Goal: Information Seeking & Learning: Learn about a topic

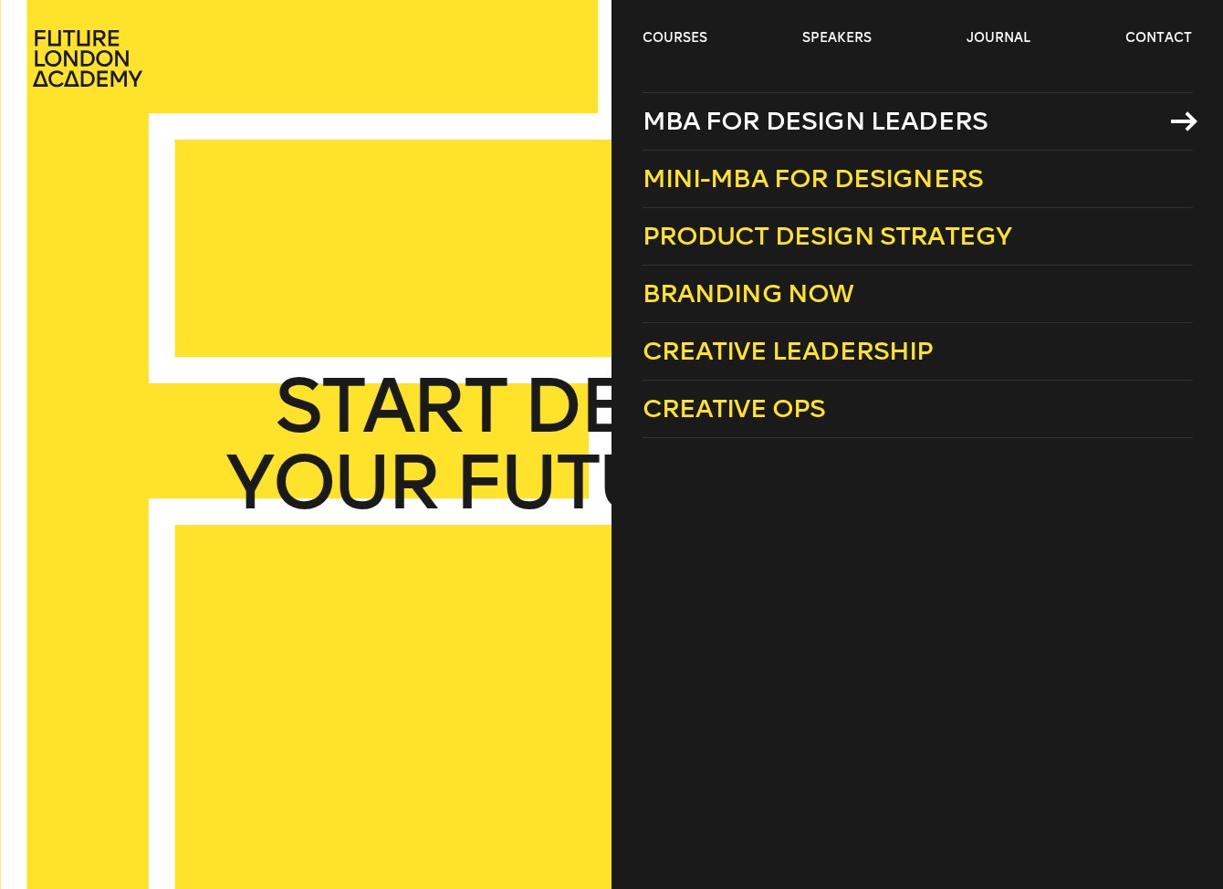
click at [1025, 115] on link "MBA for Design Leaders" at bounding box center [917, 121] width 550 height 58
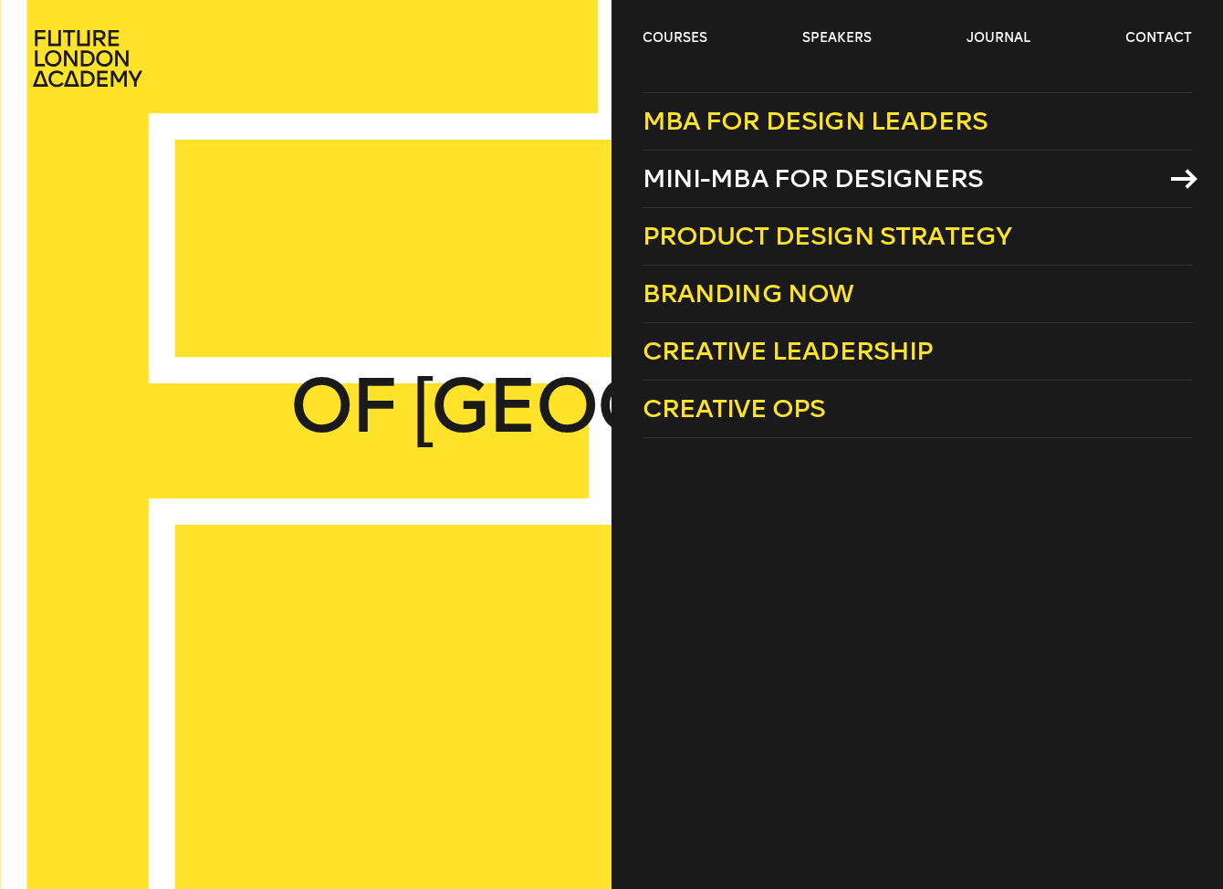
click at [1050, 171] on link "Mini-MBA for Designers" at bounding box center [917, 179] width 550 height 57
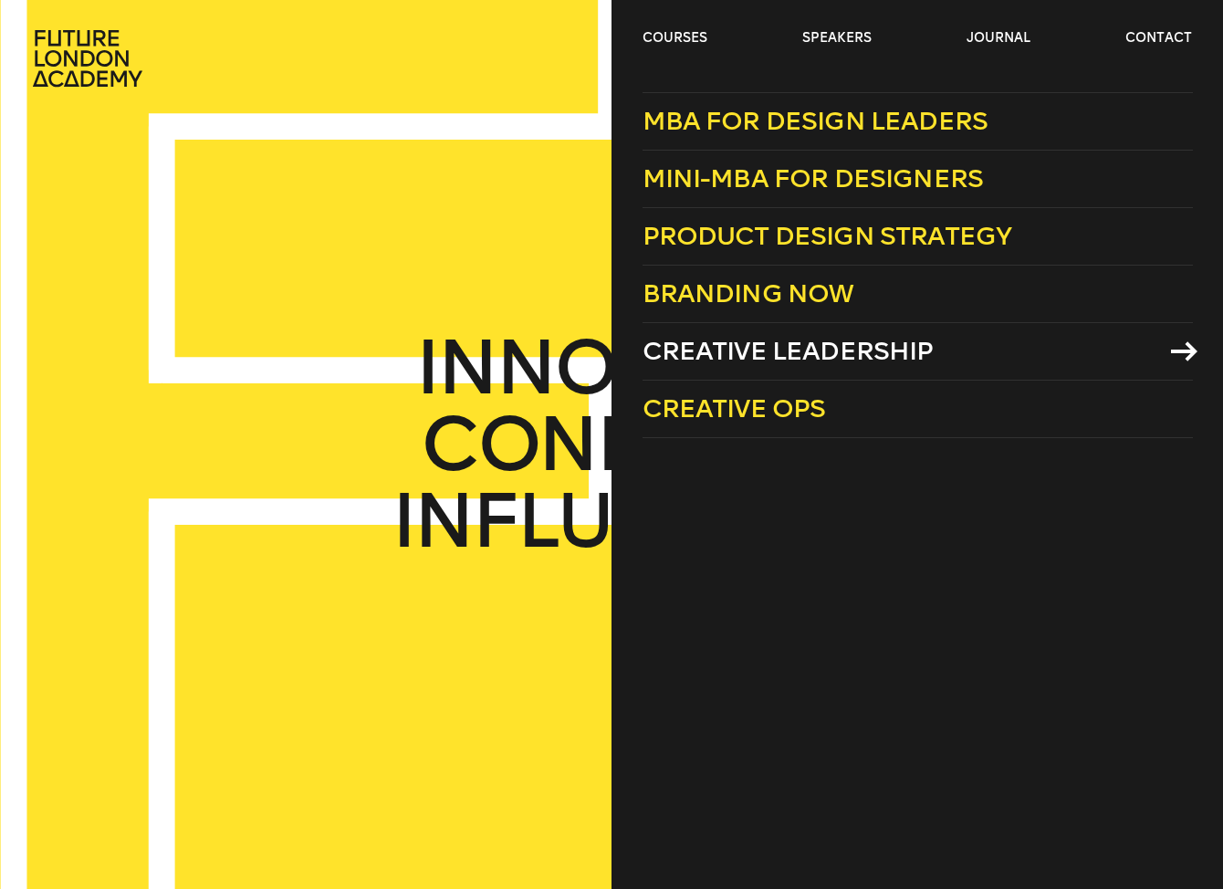
click at [991, 355] on link "Creative Leadership" at bounding box center [917, 351] width 550 height 57
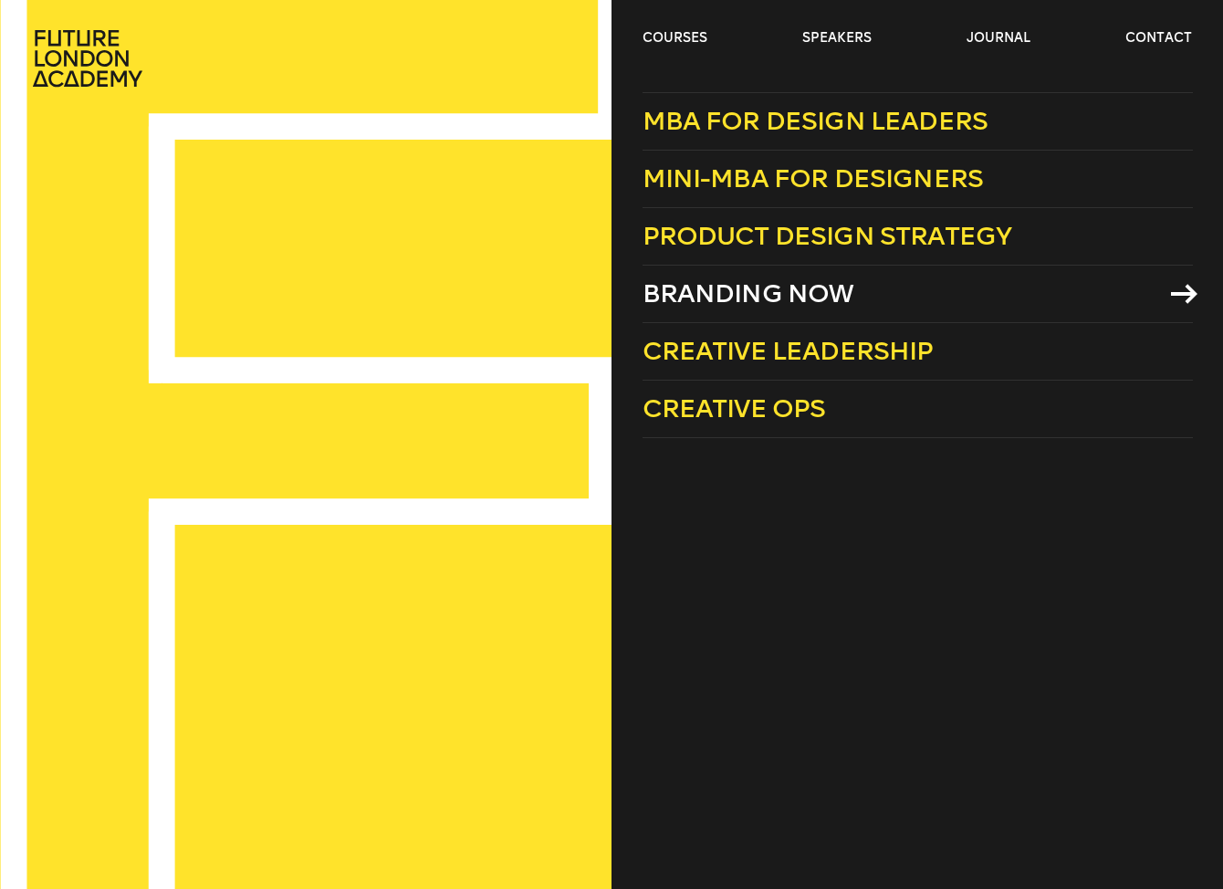
click at [810, 293] on span "Branding Now" at bounding box center [748, 293] width 212 height 30
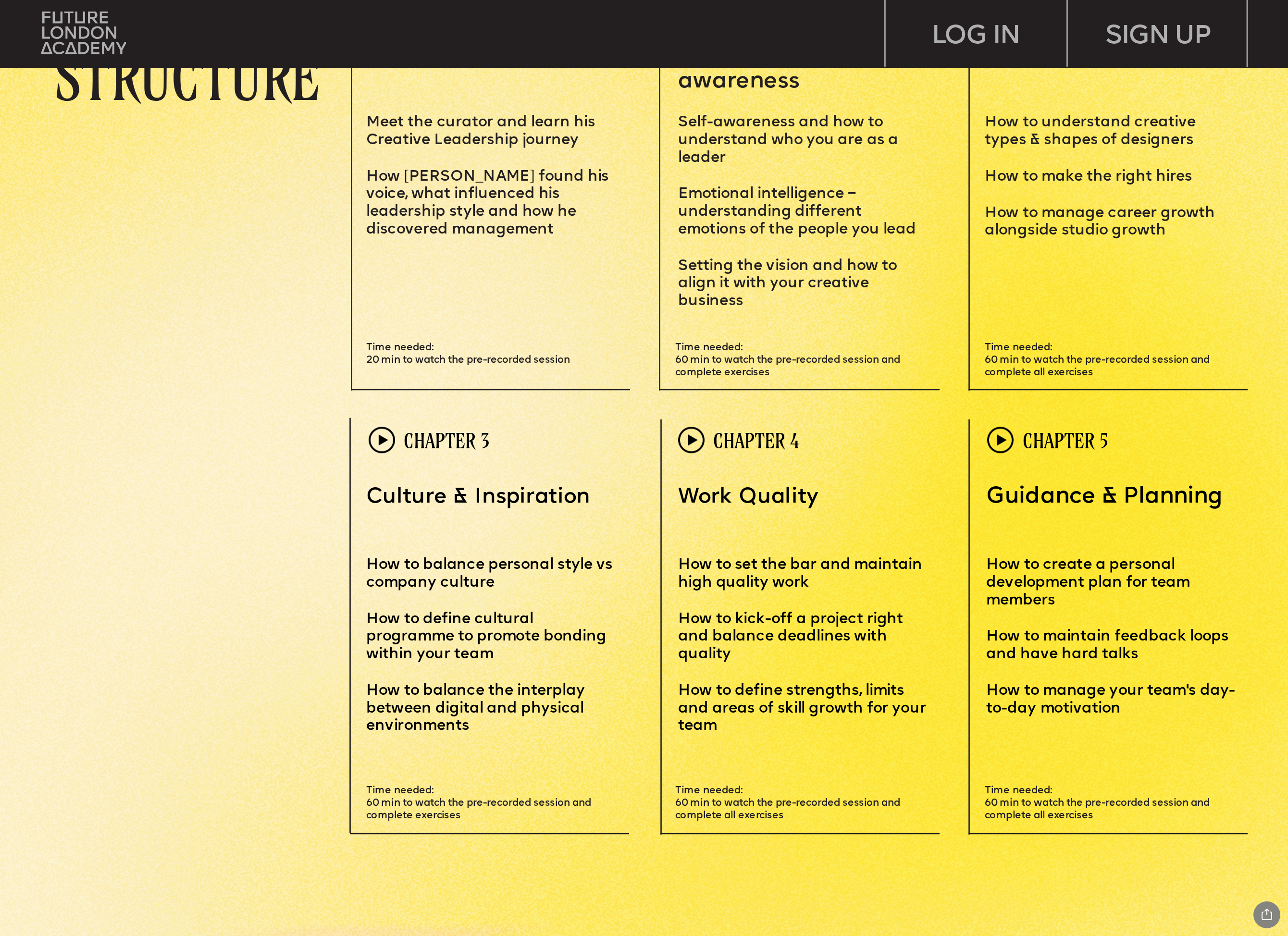
scroll to position [4506, 0]
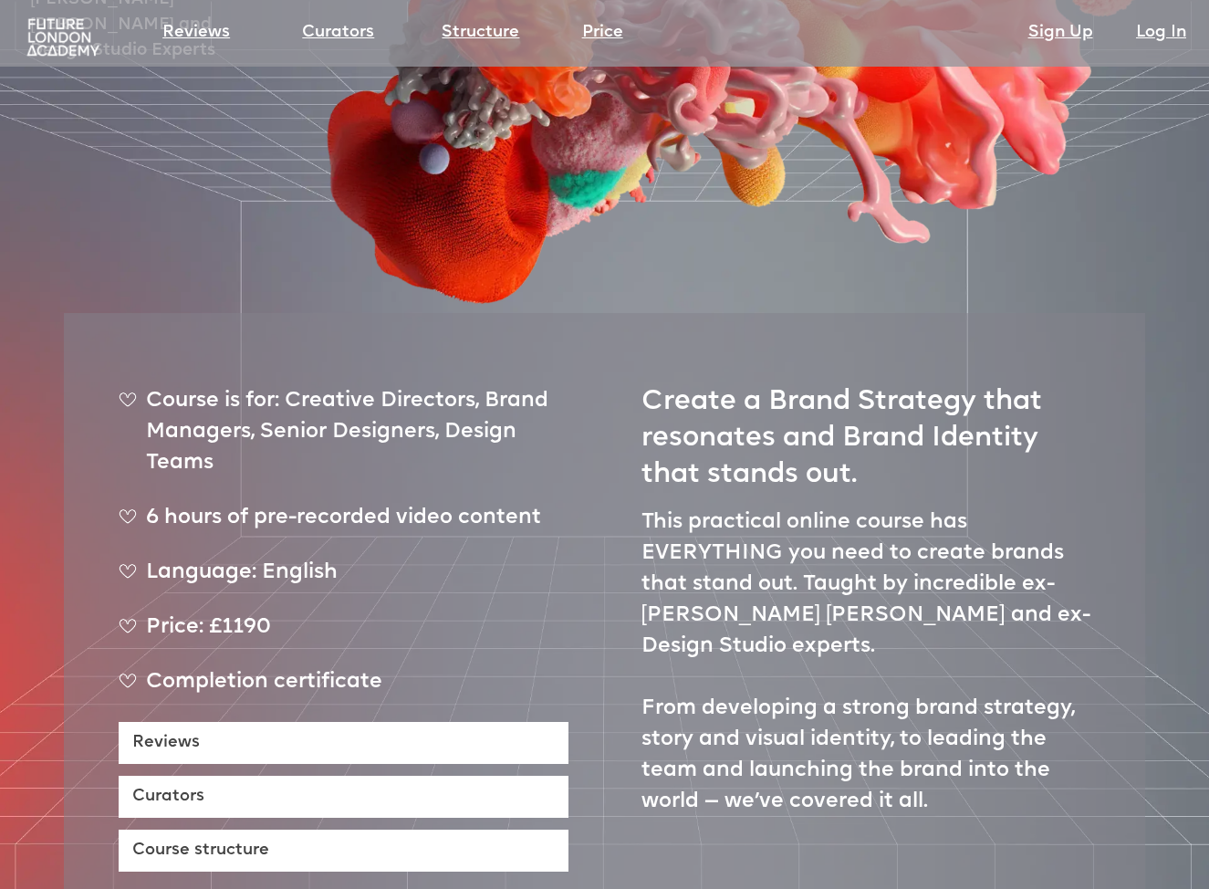
scroll to position [460, 0]
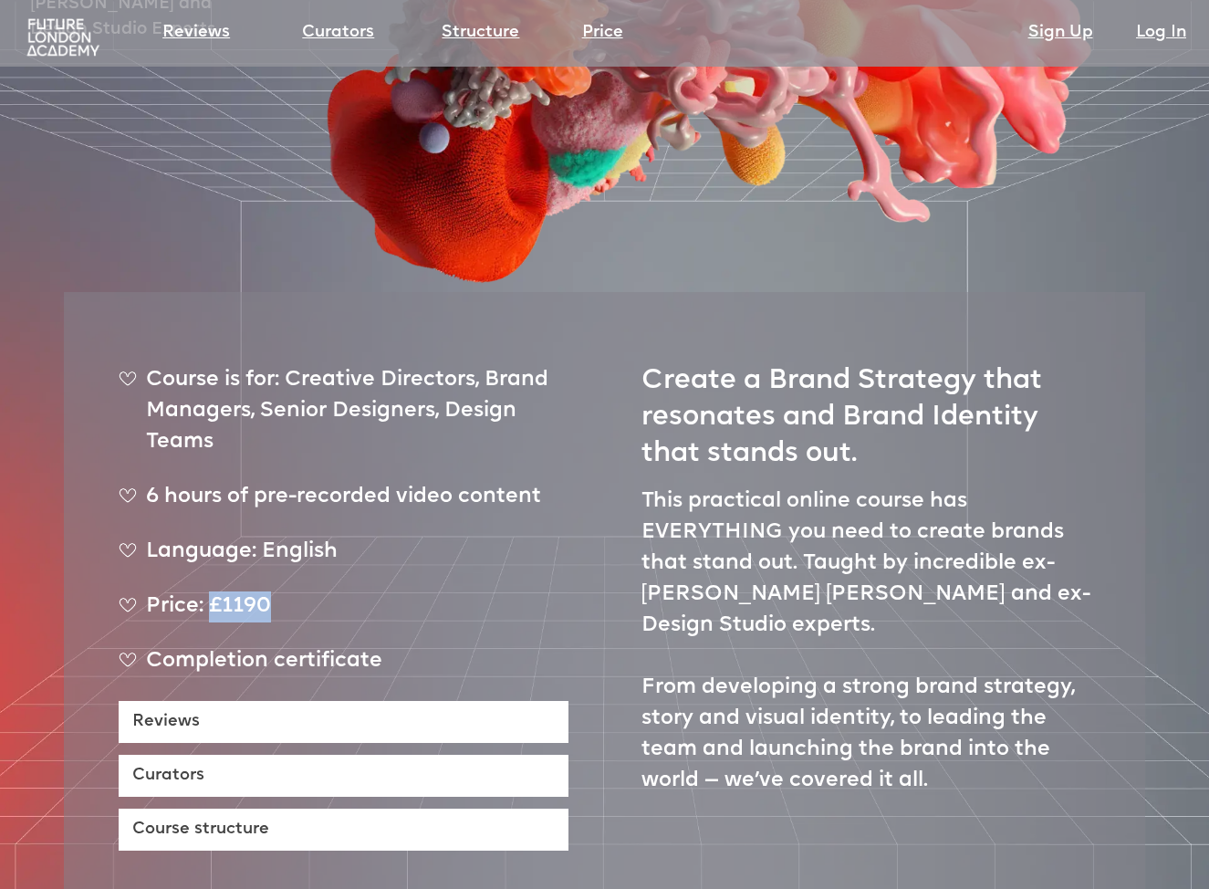
drag, startPoint x: 308, startPoint y: 556, endPoint x: 374, endPoint y: 555, distance: 66.6
click at [374, 591] on div "Price: £1190" at bounding box center [344, 614] width 450 height 46
click at [245, 591] on div "Price: £1190" at bounding box center [344, 614] width 450 height 46
drag, startPoint x: 224, startPoint y: 549, endPoint x: 273, endPoint y: 552, distance: 49.3
click at [273, 591] on div "Price: £1190" at bounding box center [344, 614] width 450 height 46
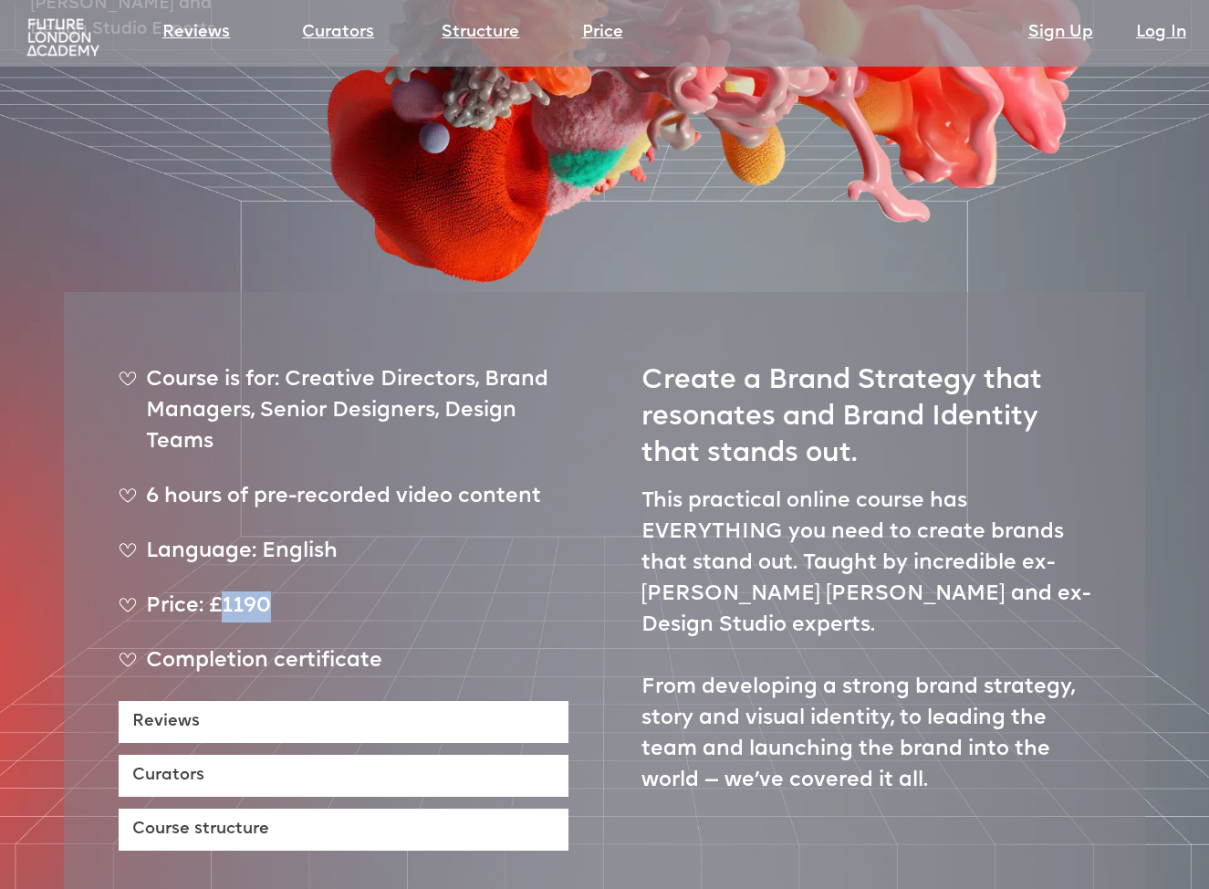
click at [273, 591] on div "Price: £1190" at bounding box center [344, 614] width 450 height 46
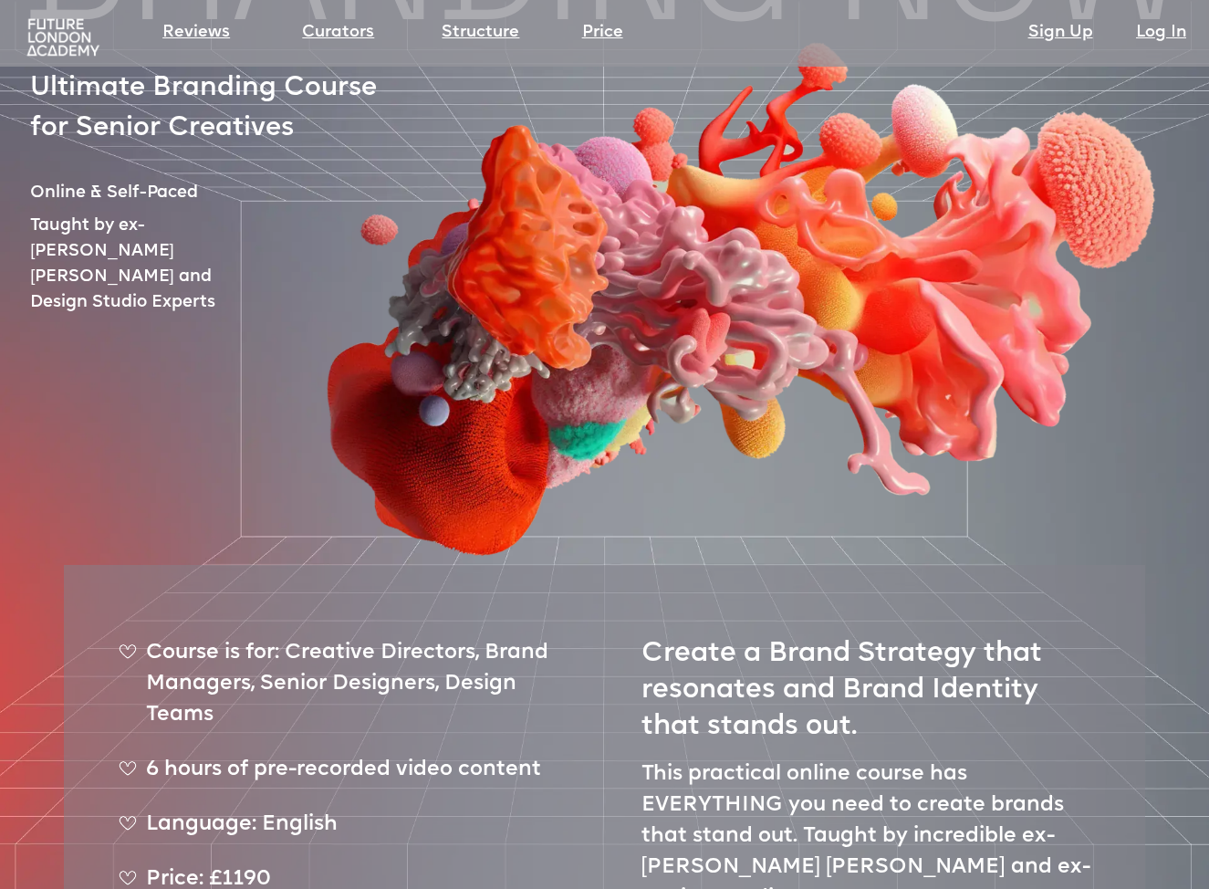
scroll to position [132, 0]
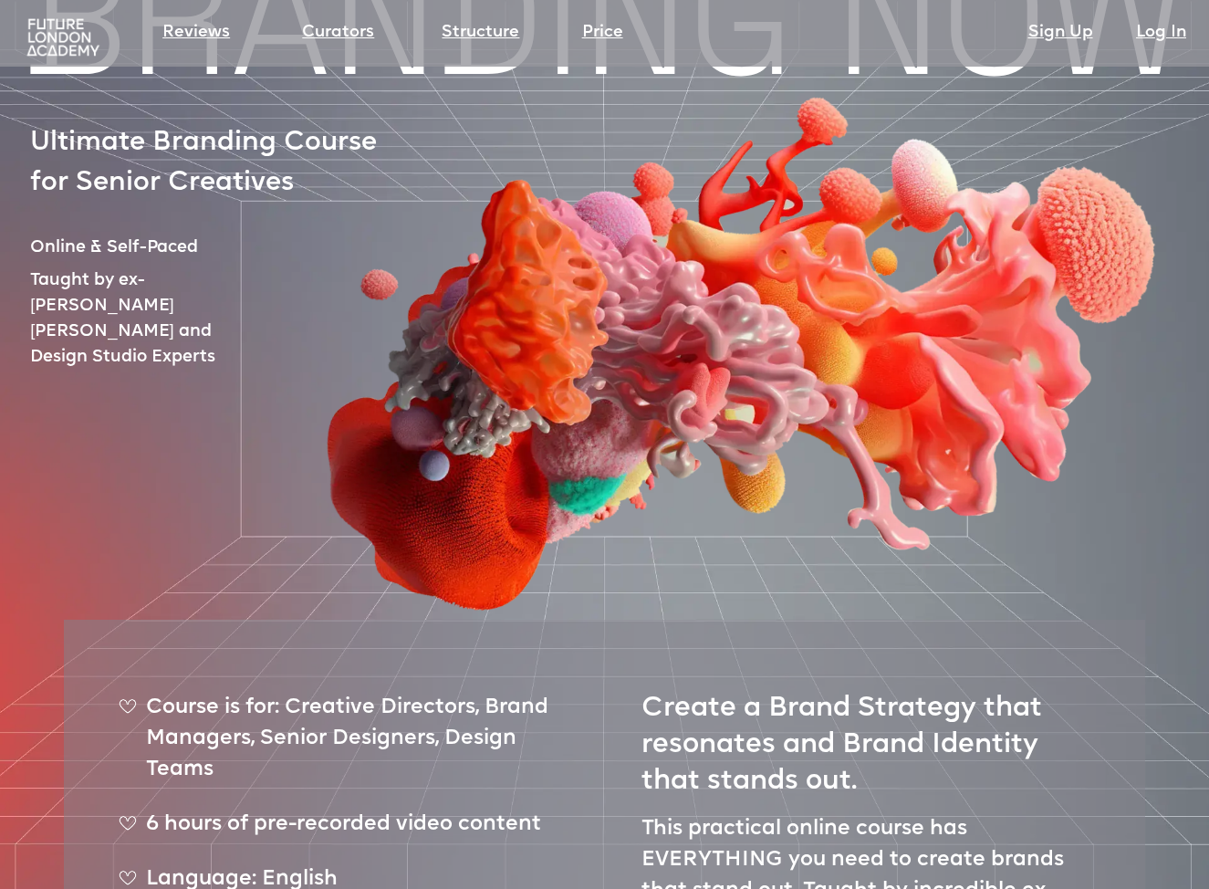
drag, startPoint x: 151, startPoint y: 276, endPoint x: 198, endPoint y: 277, distance: 46.6
click at [198, 277] on div at bounding box center [689, 283] width 1185 height 665
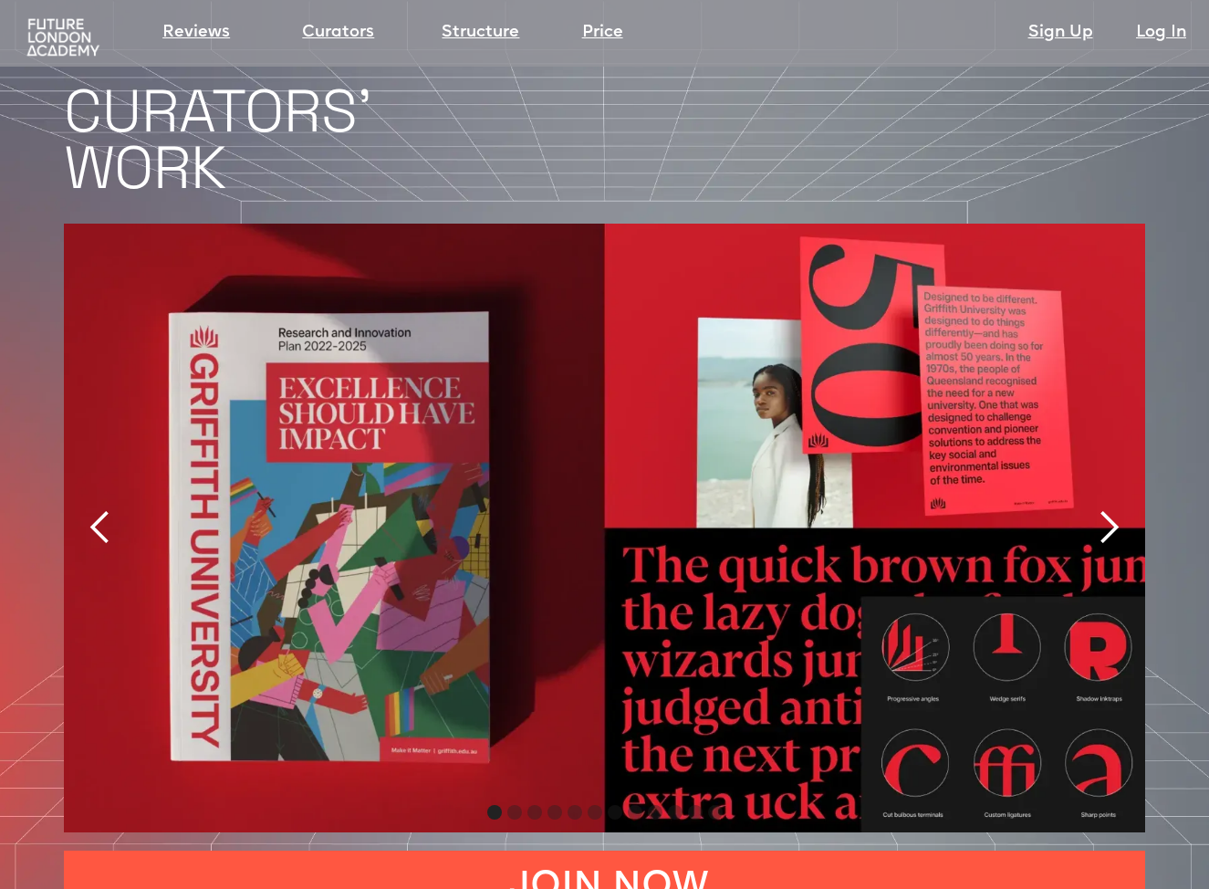
scroll to position [3723, 0]
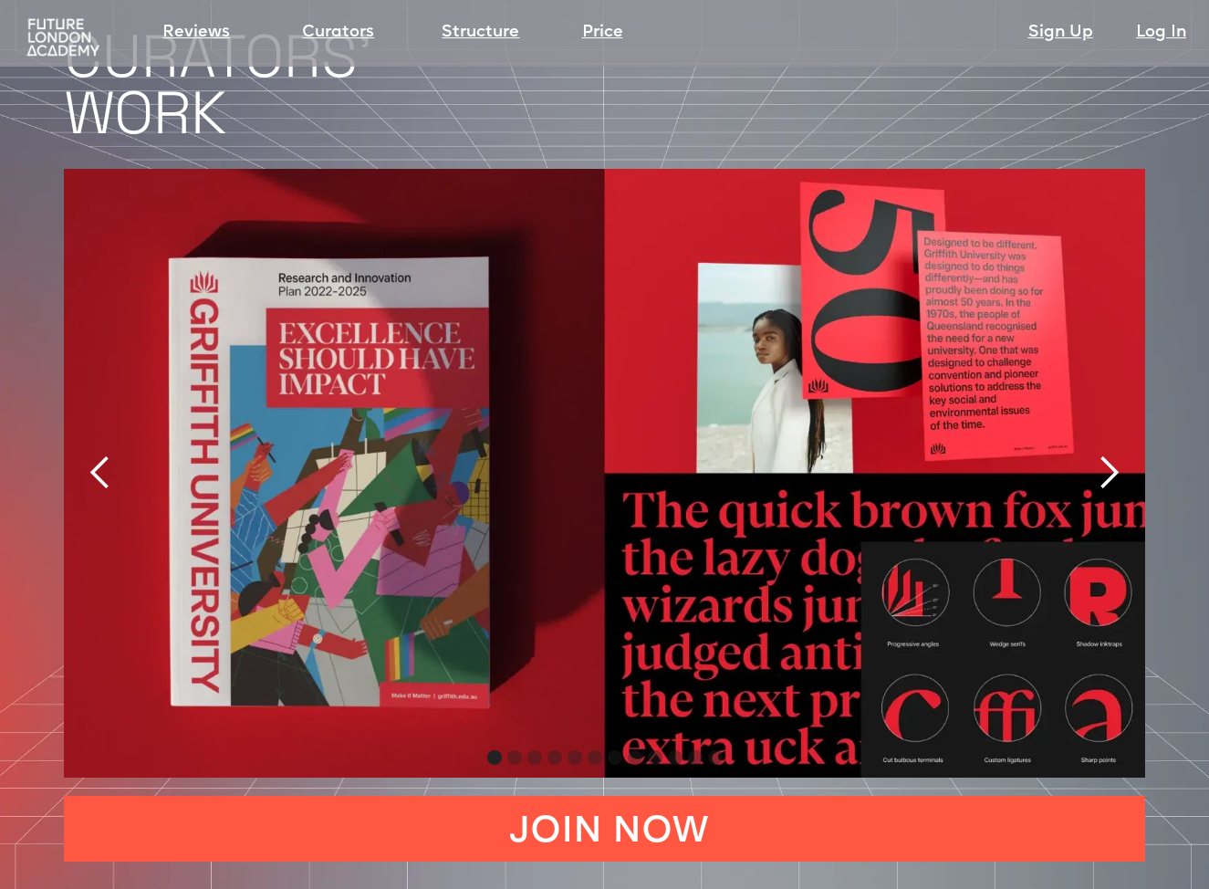
click at [1113, 454] on div "next slide" at bounding box center [1108, 472] width 36 height 36
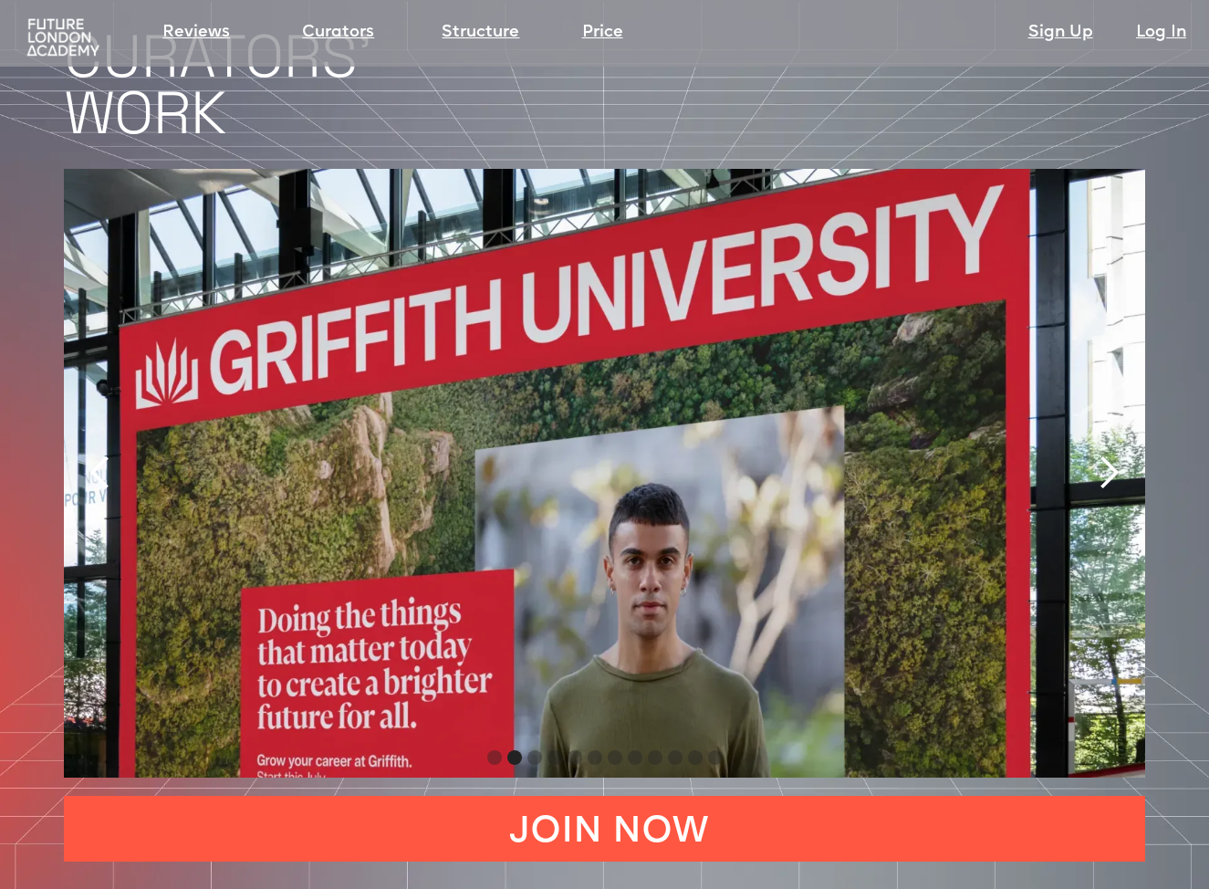
click at [1112, 454] on div "next slide" at bounding box center [1108, 472] width 36 height 36
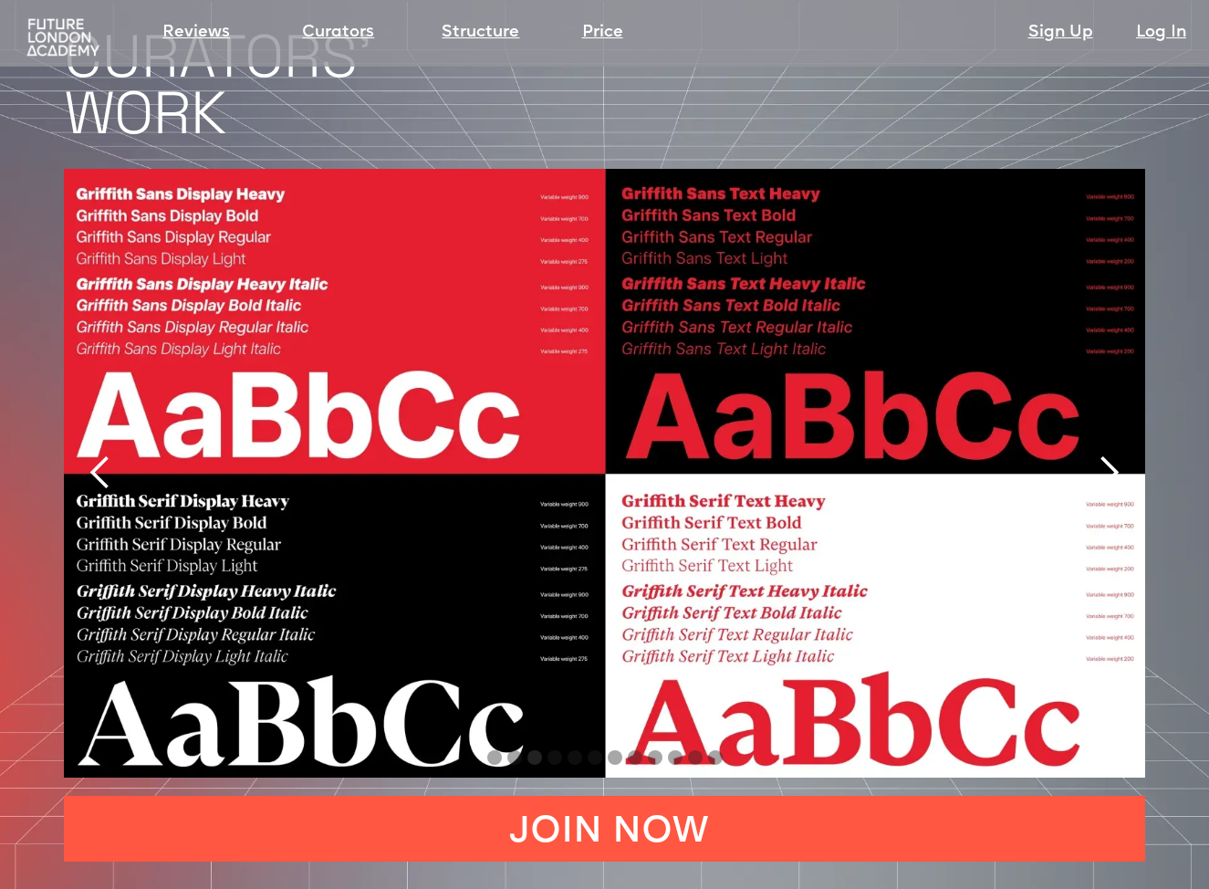
click at [1110, 454] on div "next slide" at bounding box center [1108, 472] width 36 height 36
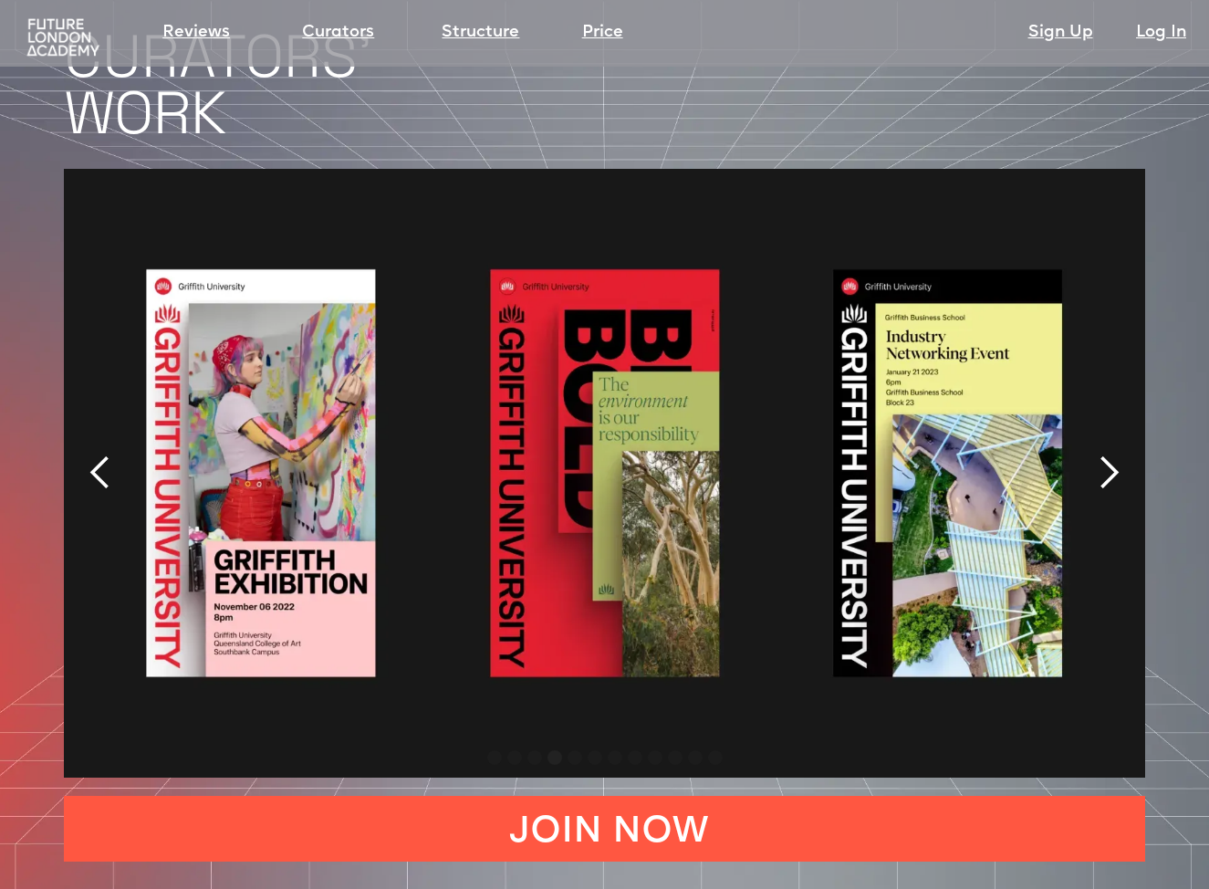
click at [1110, 454] on div "next slide" at bounding box center [1108, 472] width 36 height 36
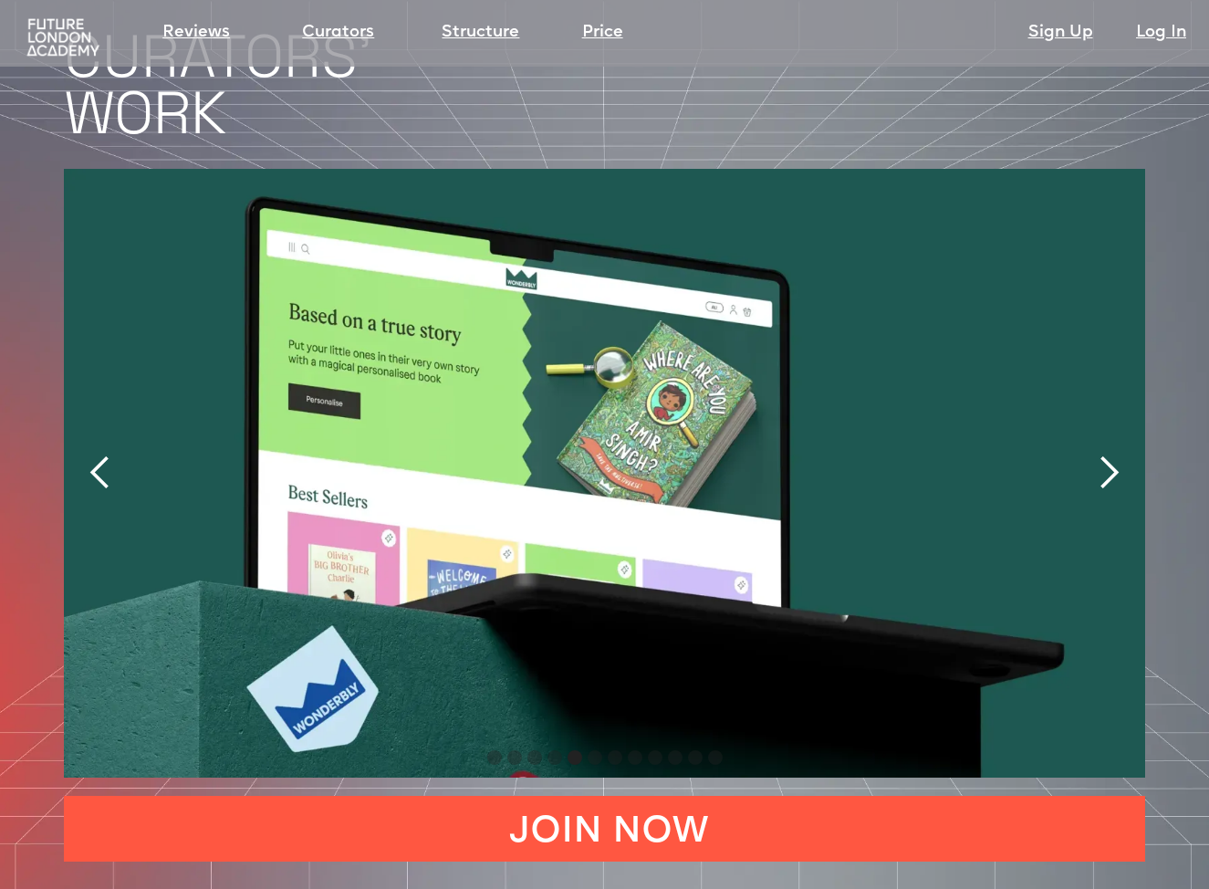
click at [1110, 454] on div "next slide" at bounding box center [1108, 472] width 36 height 36
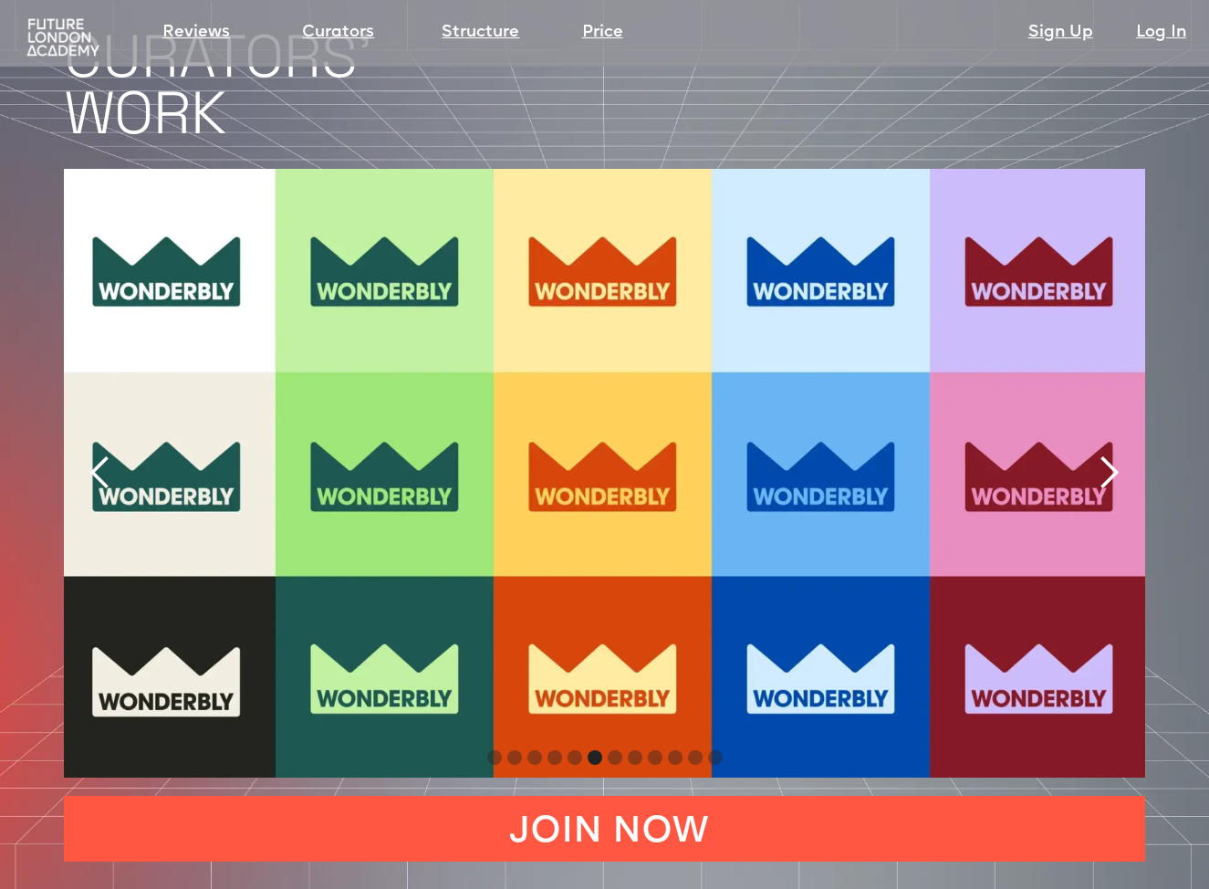
click at [1110, 454] on div "next slide" at bounding box center [1108, 472] width 36 height 36
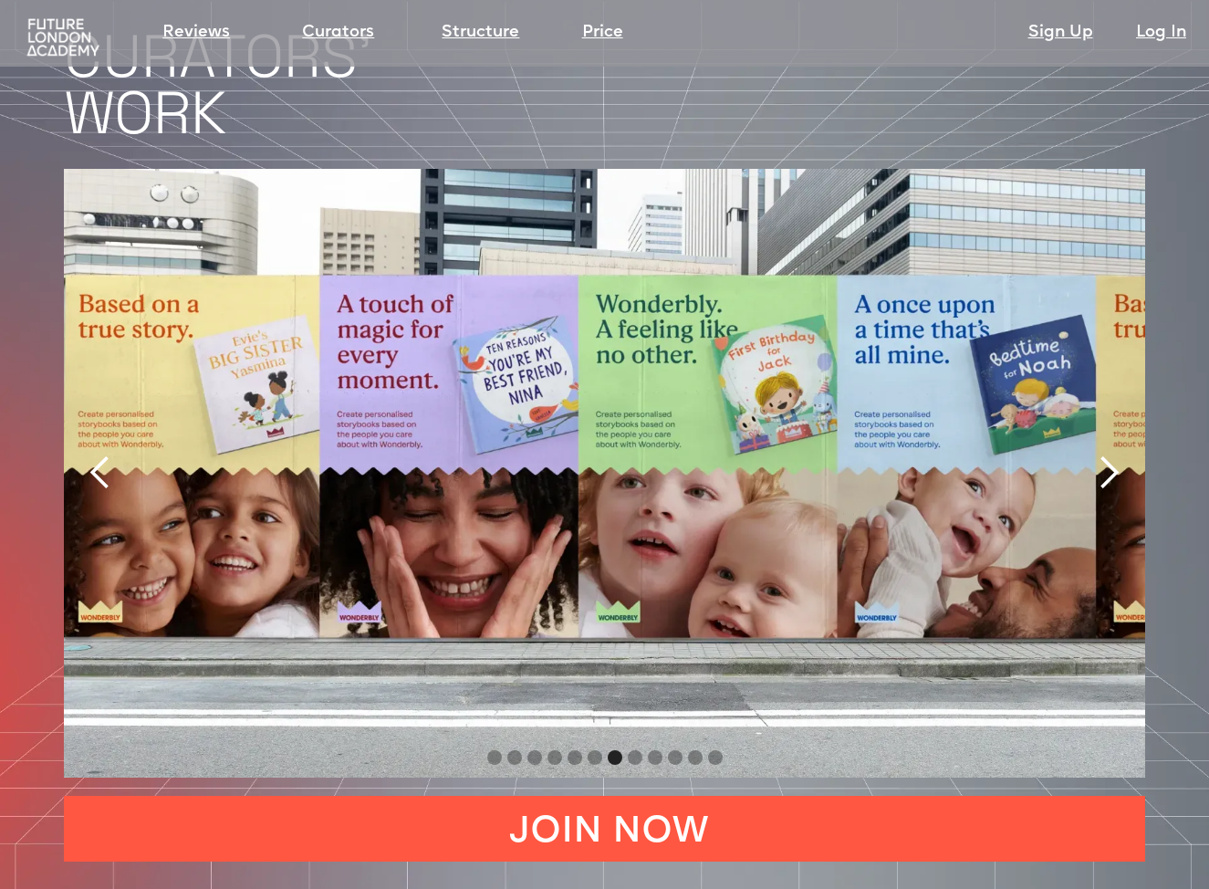
click at [1110, 454] on div "next slide" at bounding box center [1108, 472] width 36 height 36
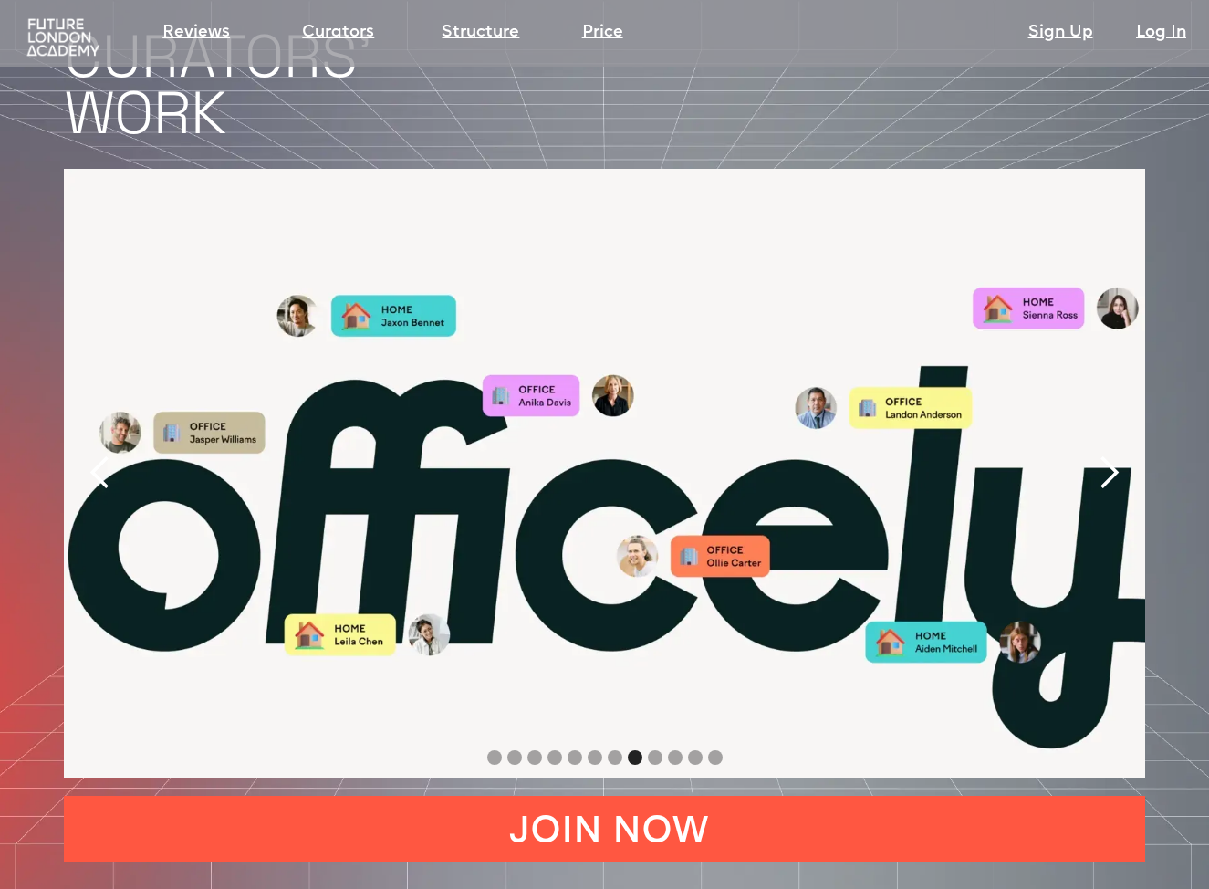
click at [1110, 454] on div "next slide" at bounding box center [1108, 472] width 36 height 36
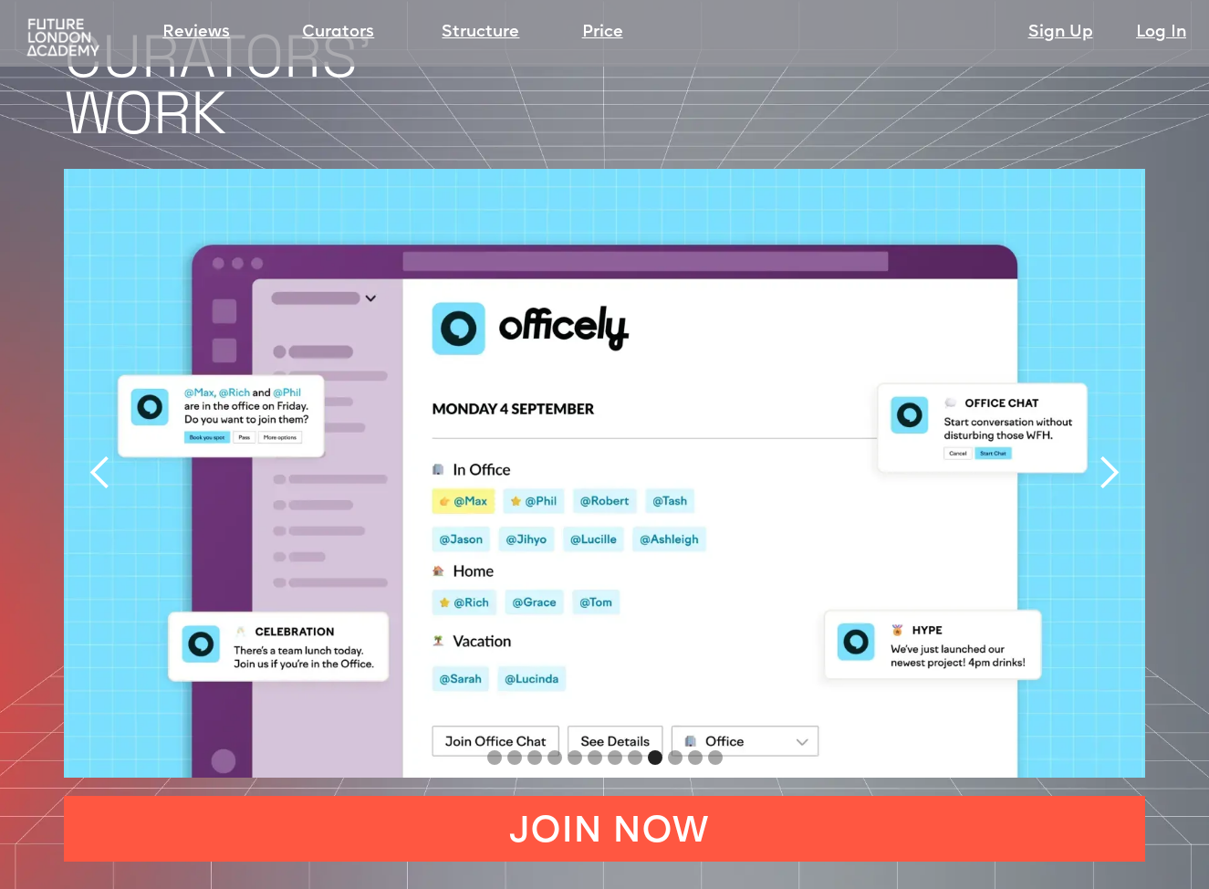
click at [1110, 454] on div "next slide" at bounding box center [1108, 472] width 36 height 36
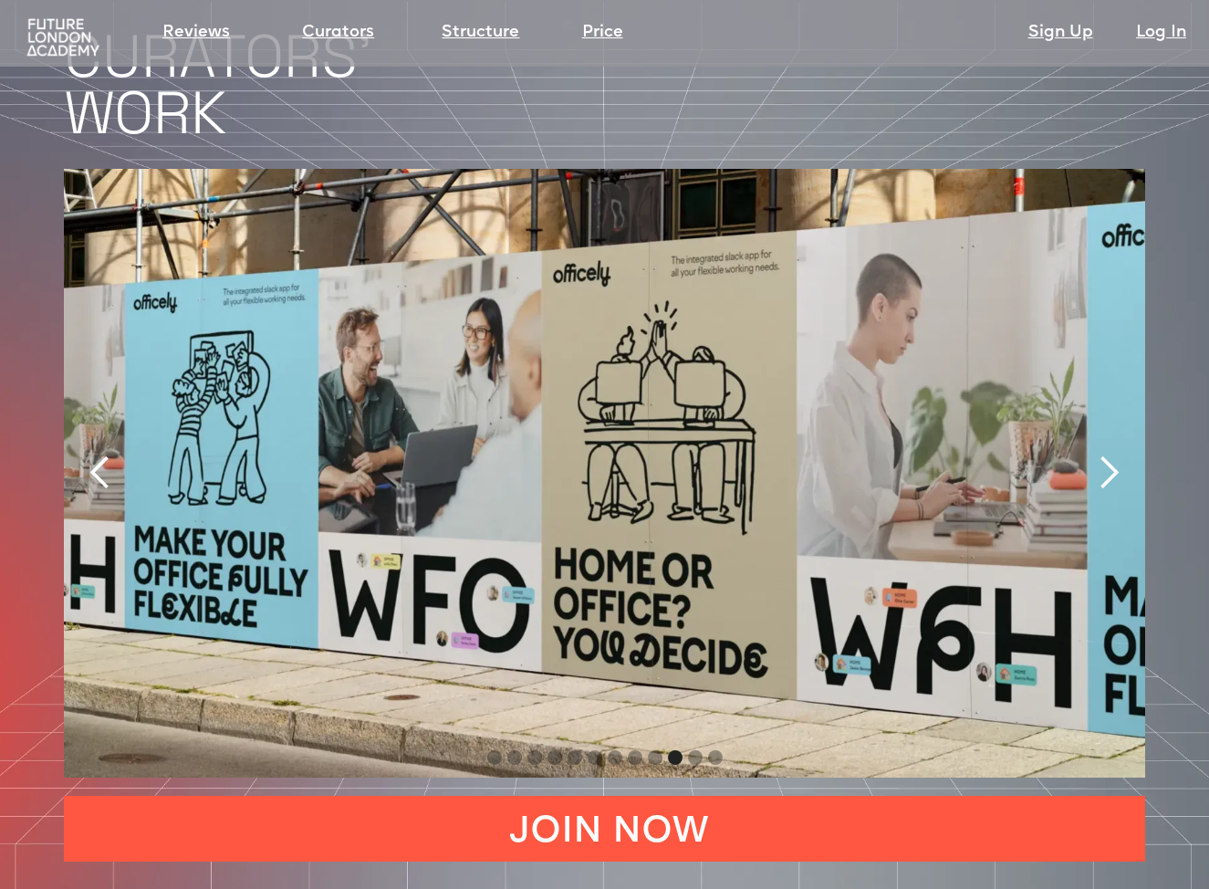
click at [1110, 454] on div "next slide" at bounding box center [1108, 472] width 36 height 36
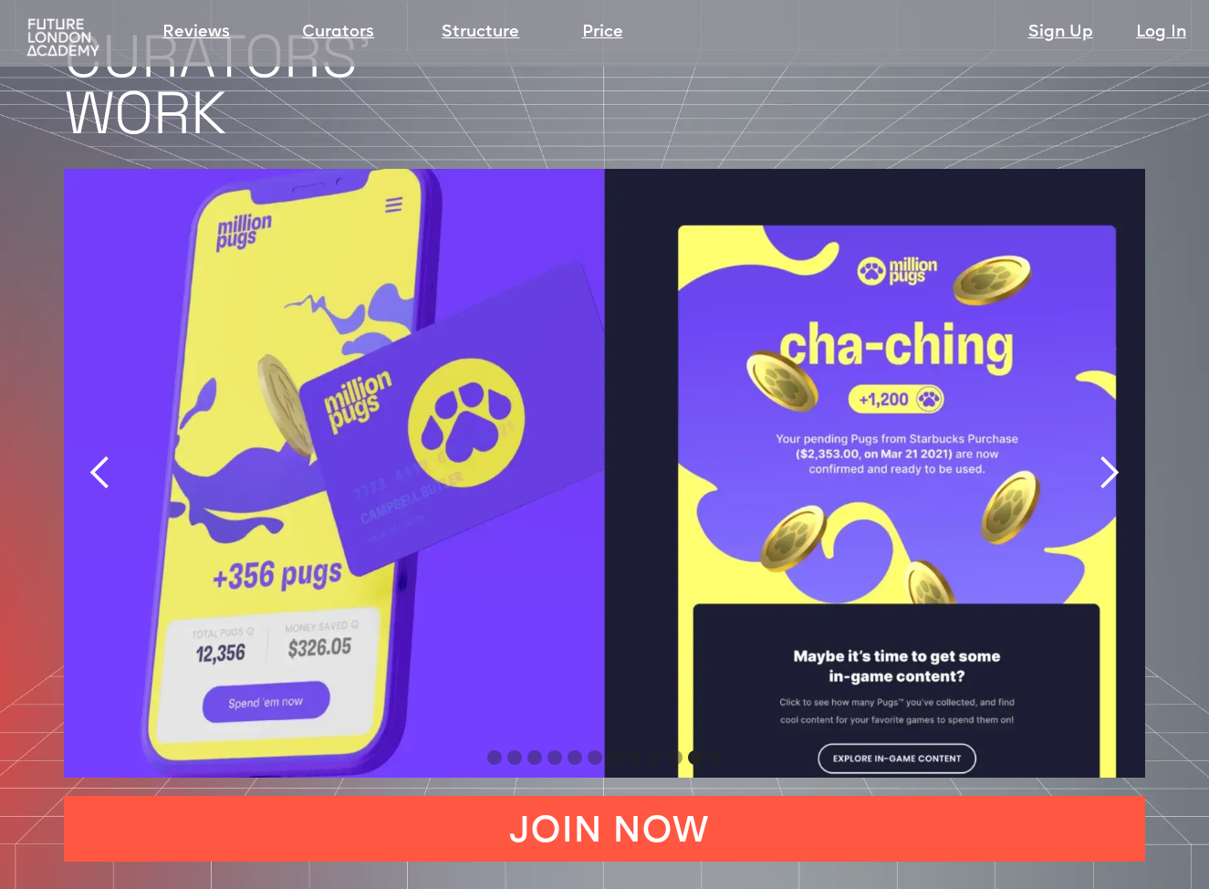
click at [1110, 454] on div "next slide" at bounding box center [1108, 472] width 36 height 36
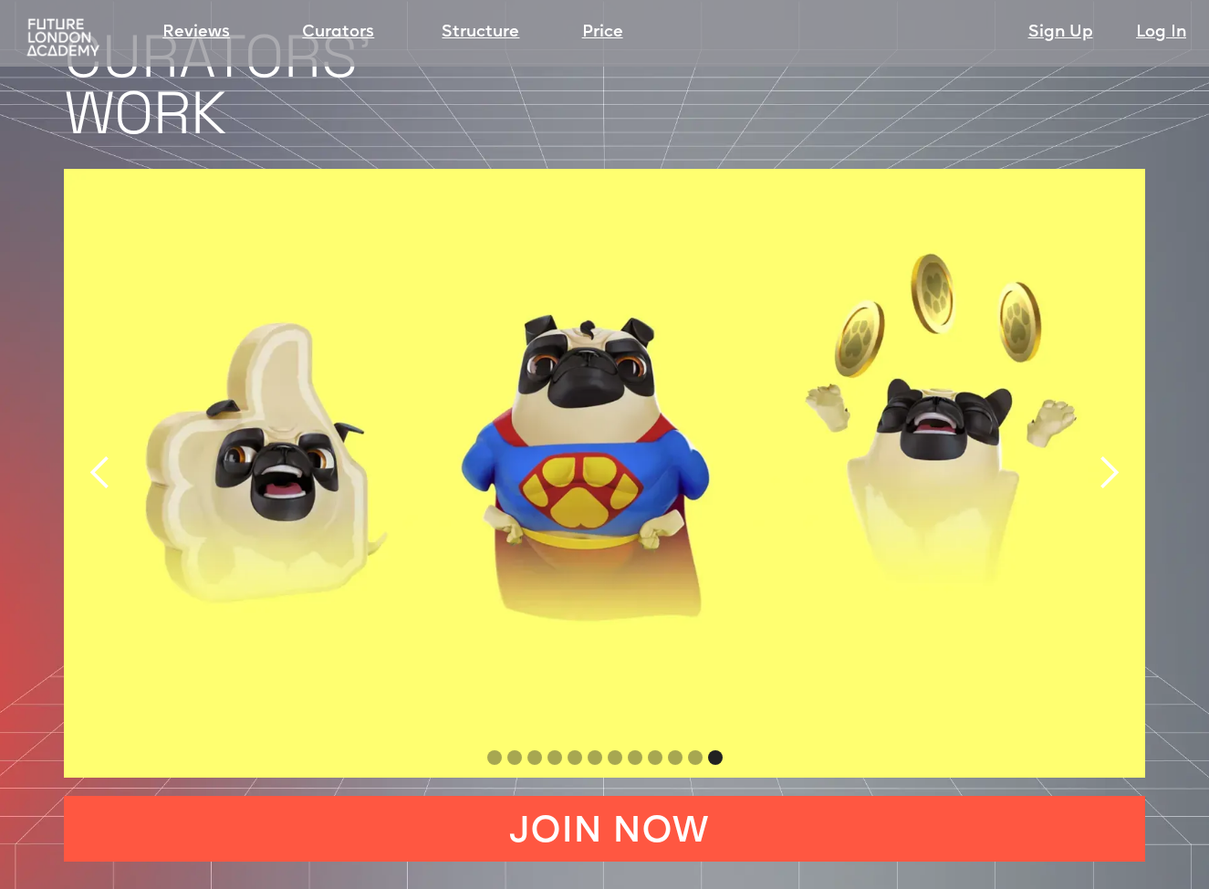
scroll to position [3727, 0]
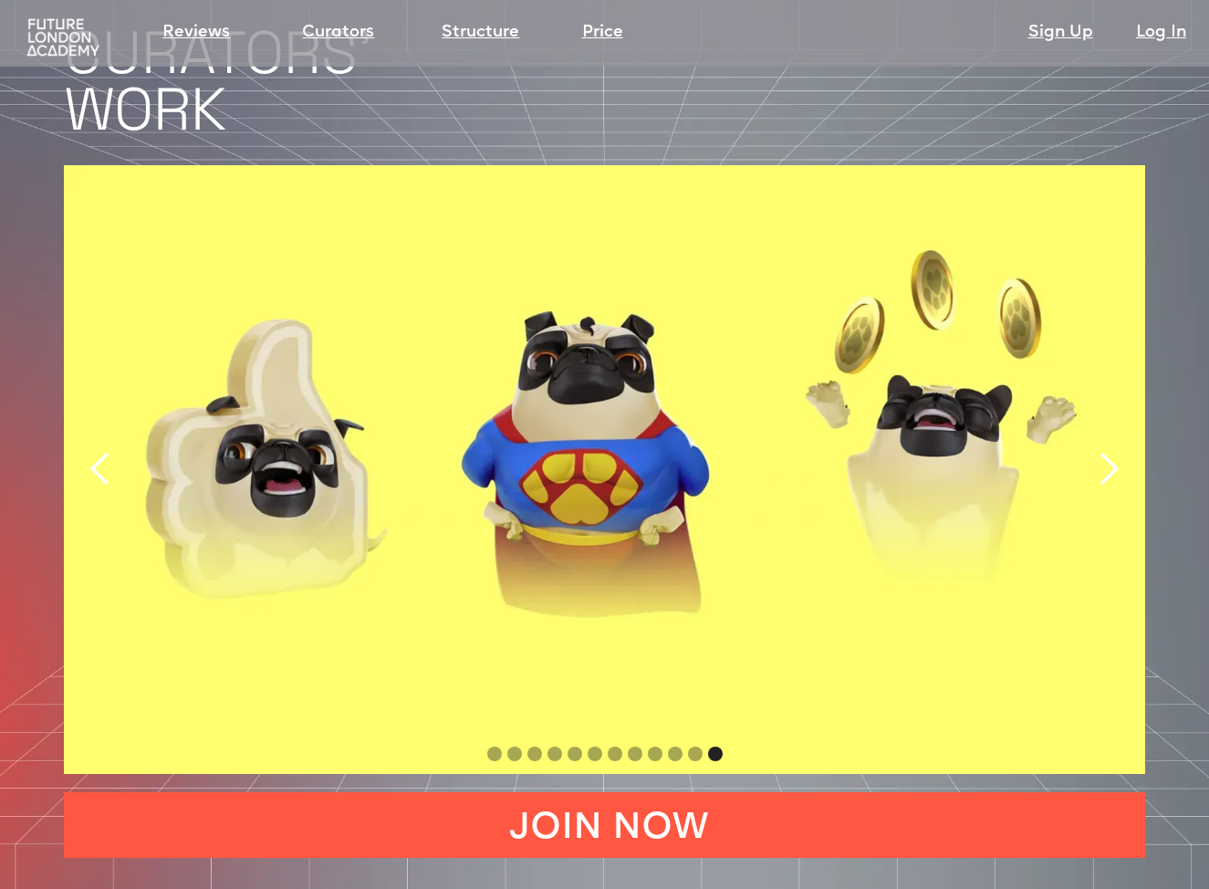
click at [1105, 451] on div "next slide" at bounding box center [1108, 469] width 36 height 36
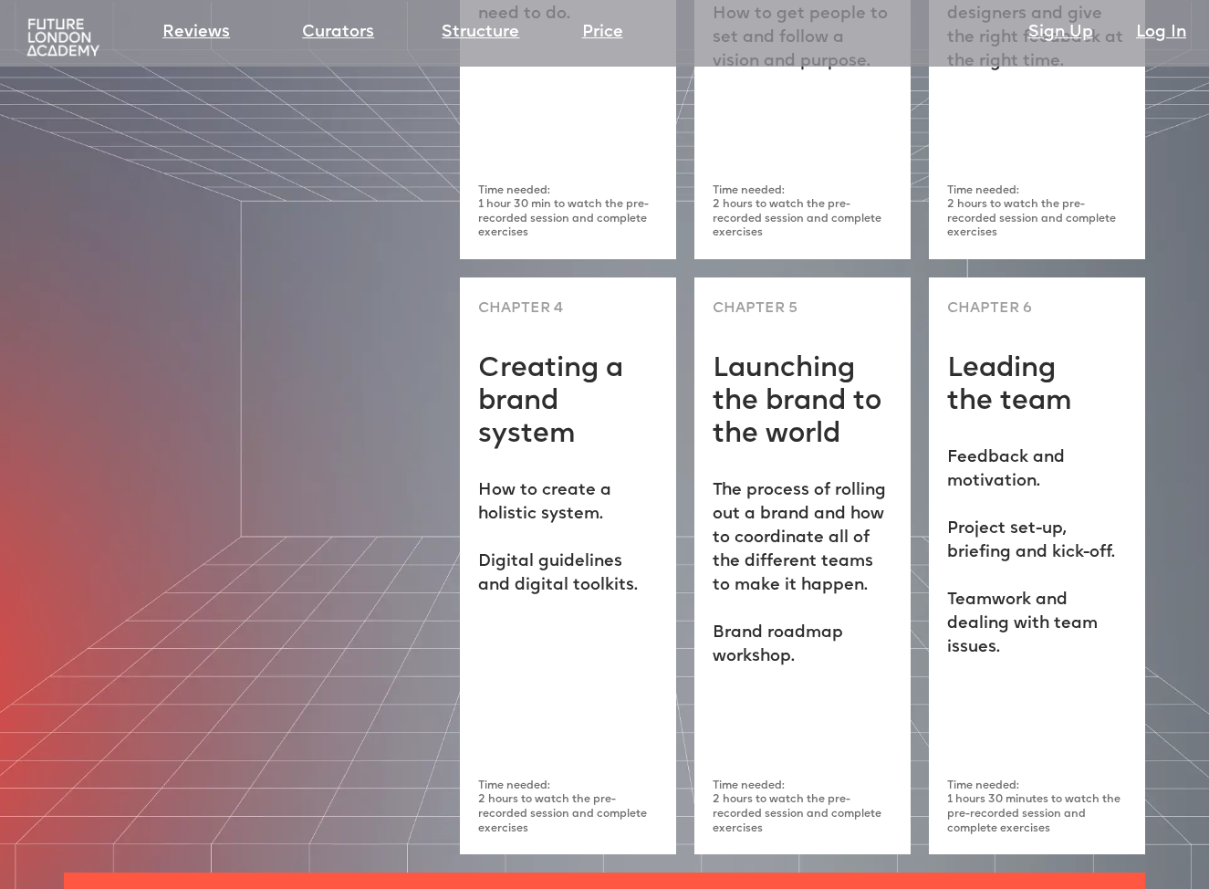
scroll to position [5016, 0]
